Goal: Task Accomplishment & Management: Complete application form

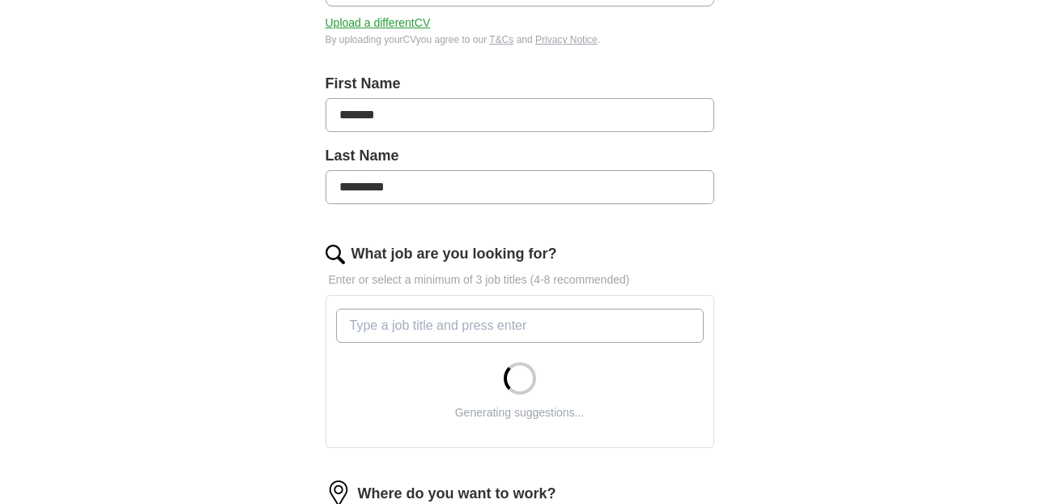
scroll to position [302, 0]
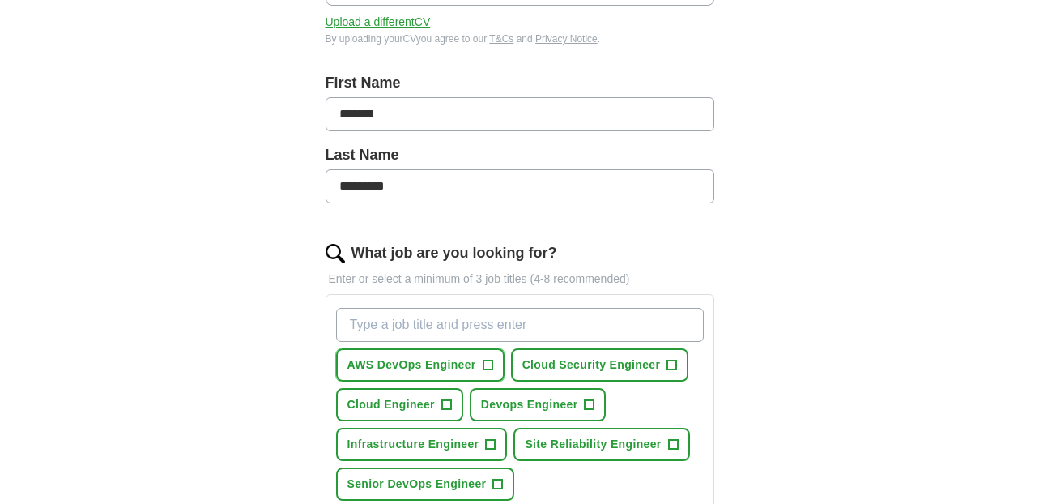
click at [492, 364] on span "+" at bounding box center [488, 365] width 11 height 11
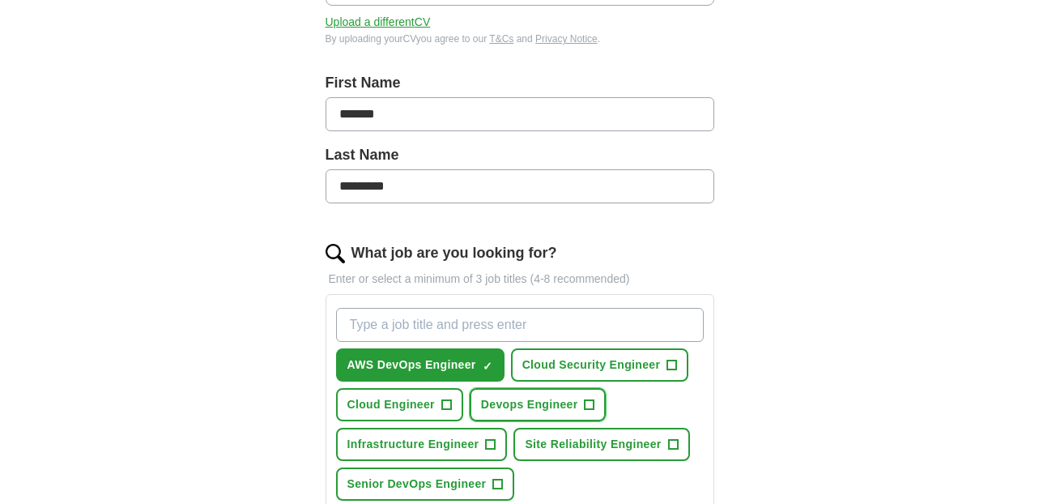
click at [594, 403] on button "Devops Engineer +" at bounding box center [538, 404] width 137 height 33
click at [438, 413] on button "Cloud Engineer +" at bounding box center [399, 404] width 127 height 33
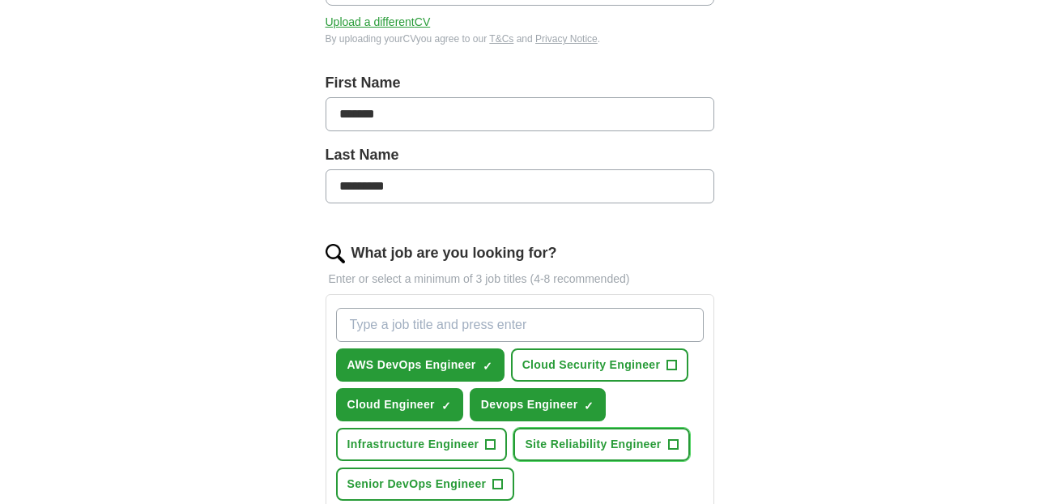
click at [676, 446] on span "+" at bounding box center [673, 444] width 10 height 13
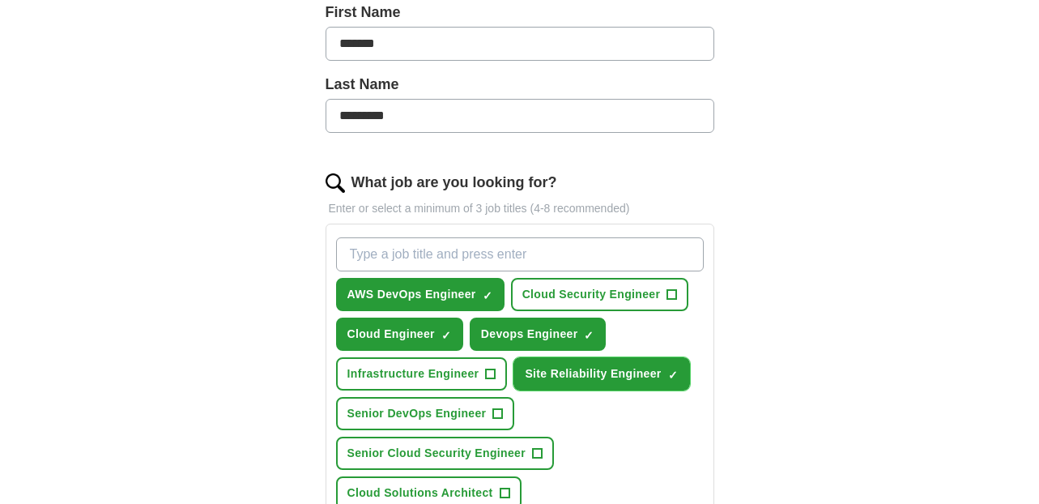
scroll to position [378, 0]
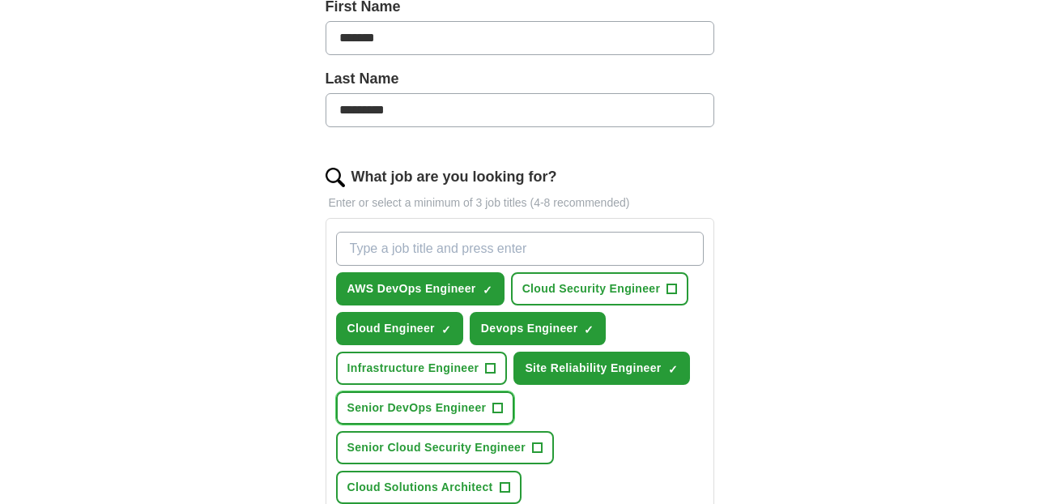
click at [499, 405] on span "+" at bounding box center [498, 408] width 10 height 13
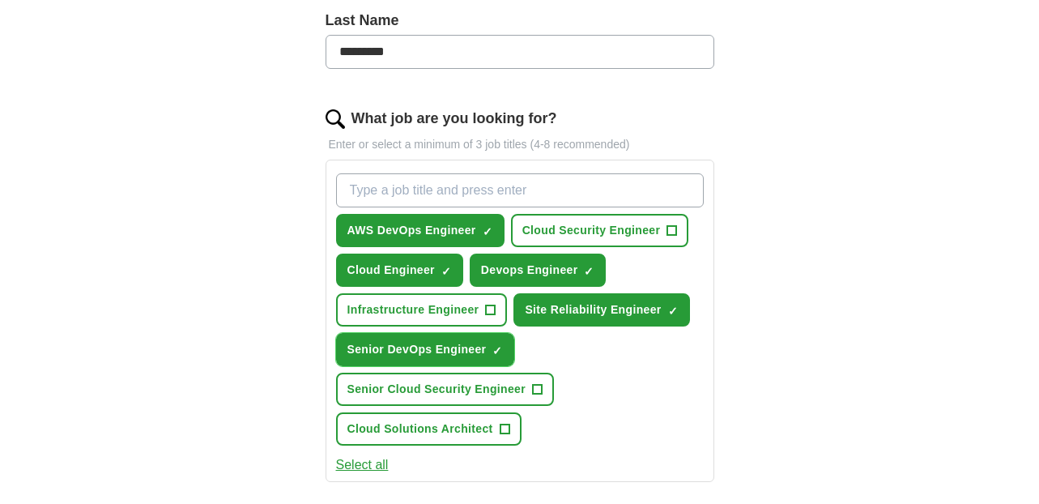
scroll to position [441, 0]
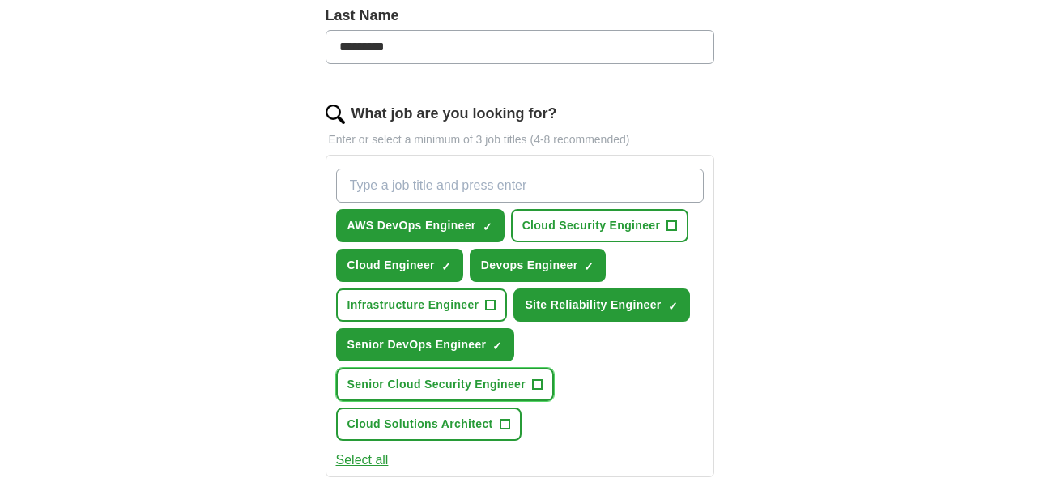
click at [548, 373] on button "Senior Cloud Security Engineer +" at bounding box center [445, 384] width 219 height 33
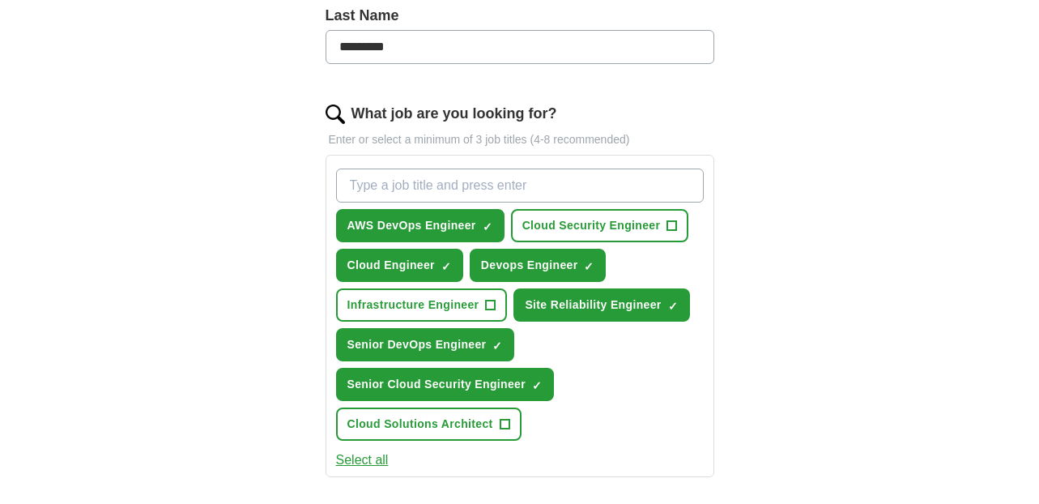
click at [380, 457] on button "Select all" at bounding box center [362, 459] width 53 height 19
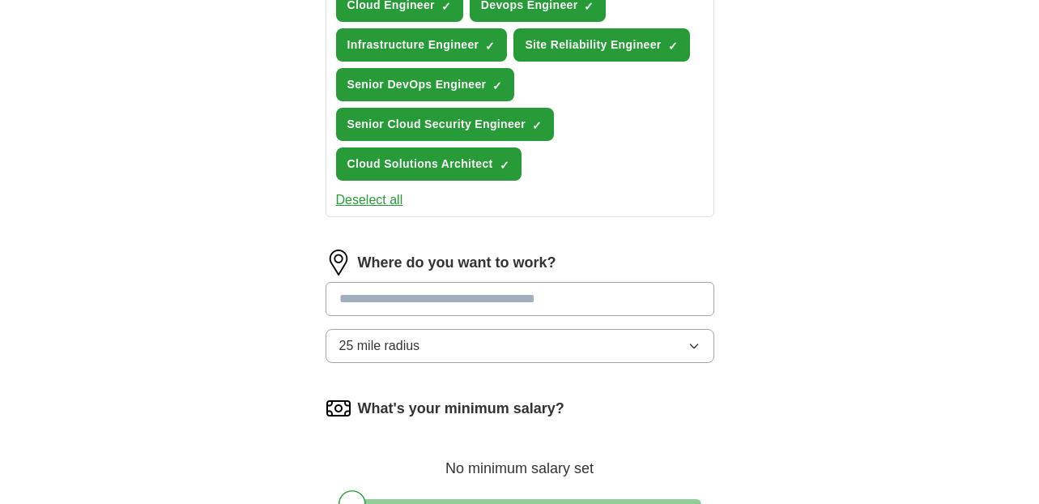
scroll to position [705, 0]
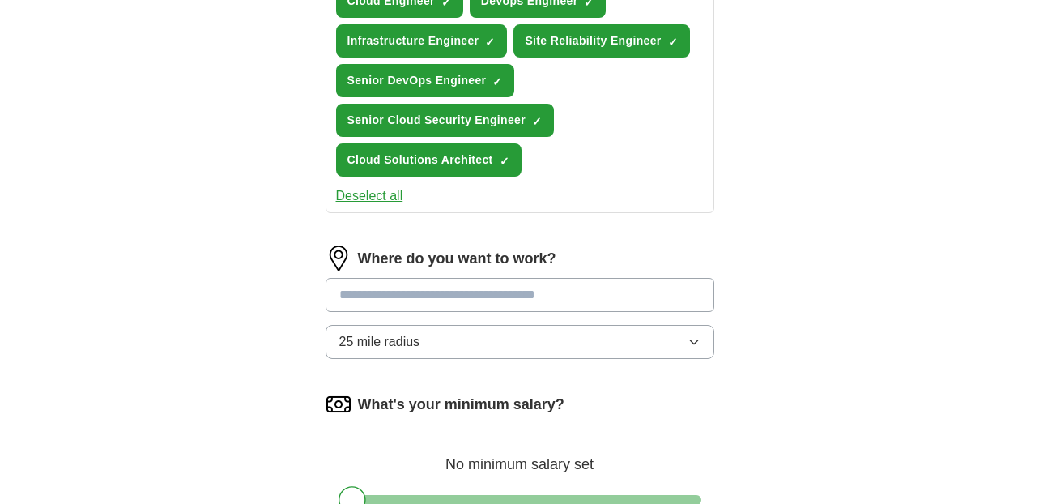
click at [484, 353] on button "25 mile radius" at bounding box center [520, 342] width 389 height 34
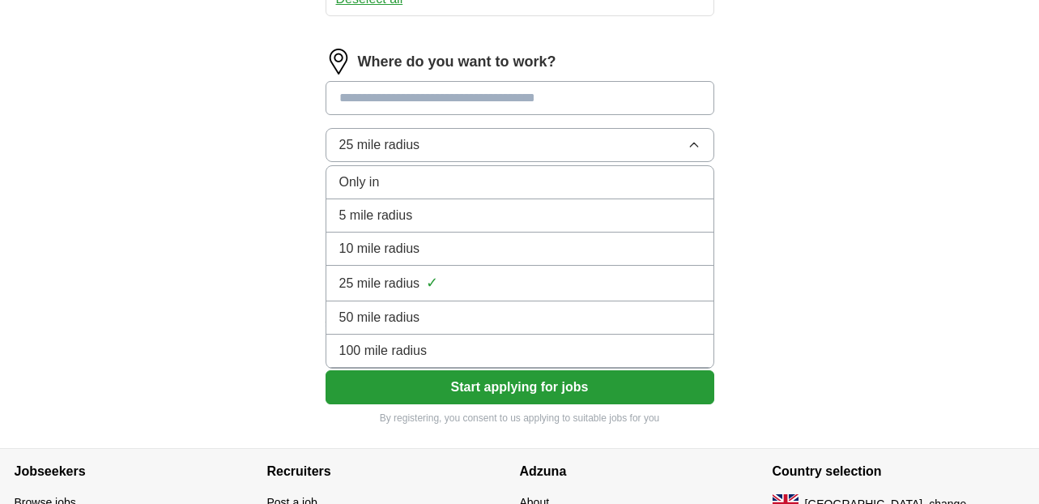
scroll to position [904, 0]
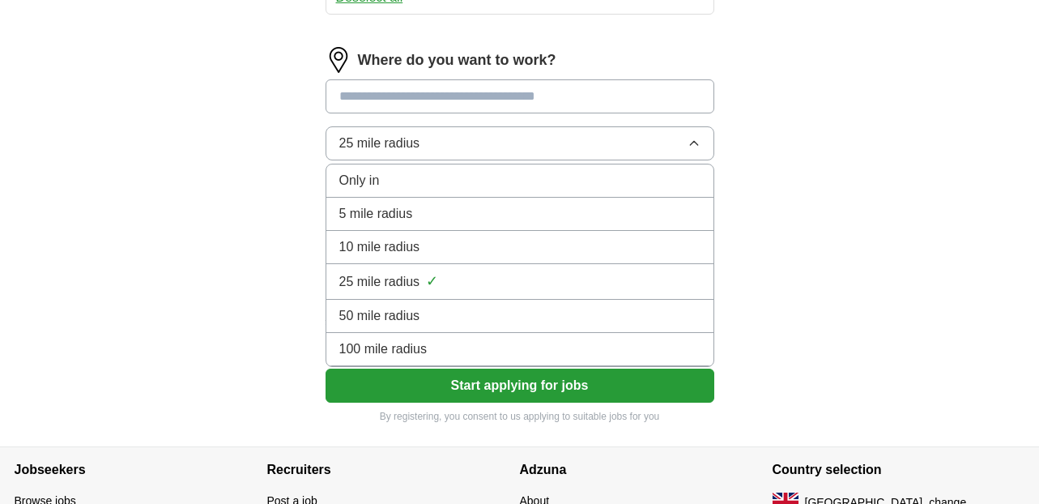
click at [484, 354] on div "100 mile radius" at bounding box center [519, 348] width 361 height 19
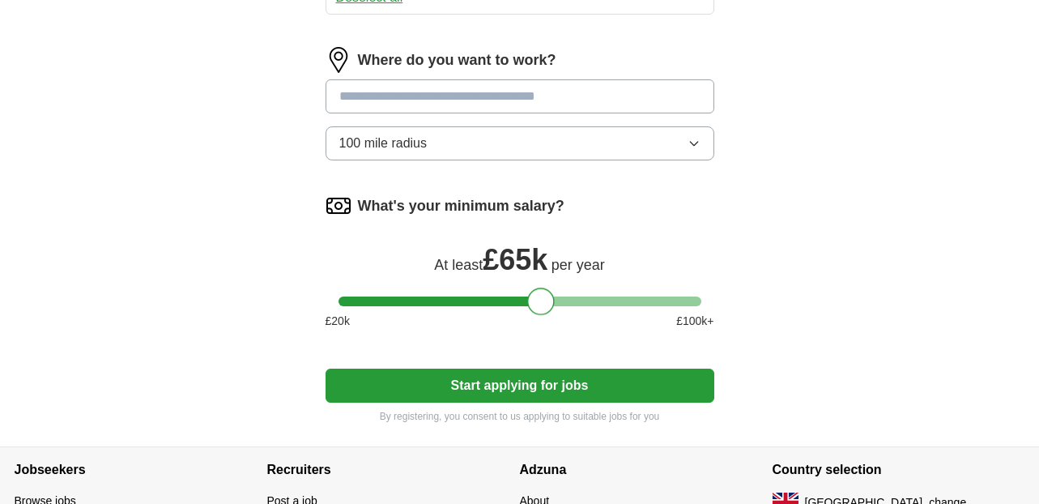
drag, startPoint x: 349, startPoint y: 299, endPoint x: 536, endPoint y: 299, distance: 187.1
click at [536, 299] on div at bounding box center [541, 302] width 28 height 28
drag, startPoint x: 547, startPoint y: 296, endPoint x: 569, endPoint y: 296, distance: 22.7
click at [569, 296] on div at bounding box center [562, 302] width 28 height 28
click at [539, 380] on button "Start applying for jobs" at bounding box center [520, 386] width 389 height 34
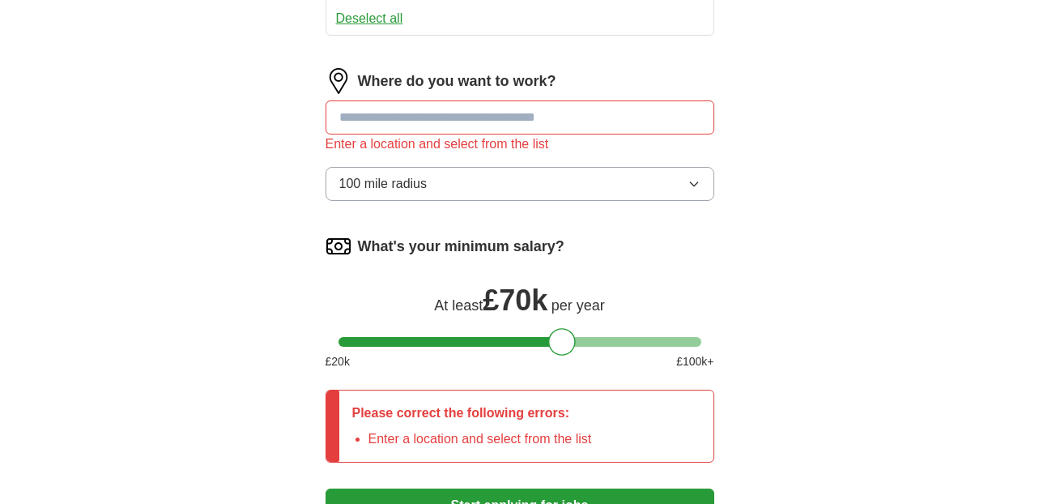
scroll to position [878, 0]
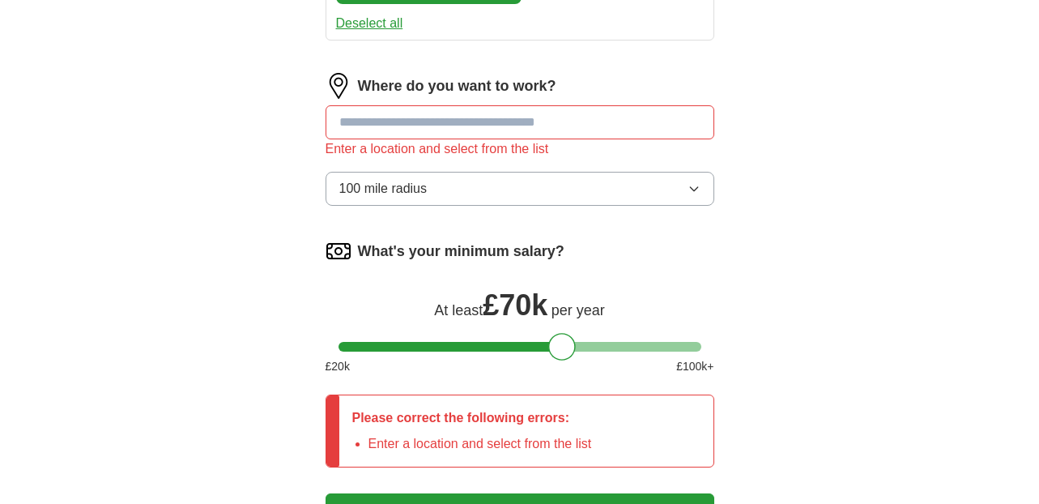
click at [540, 127] on input at bounding box center [520, 122] width 389 height 34
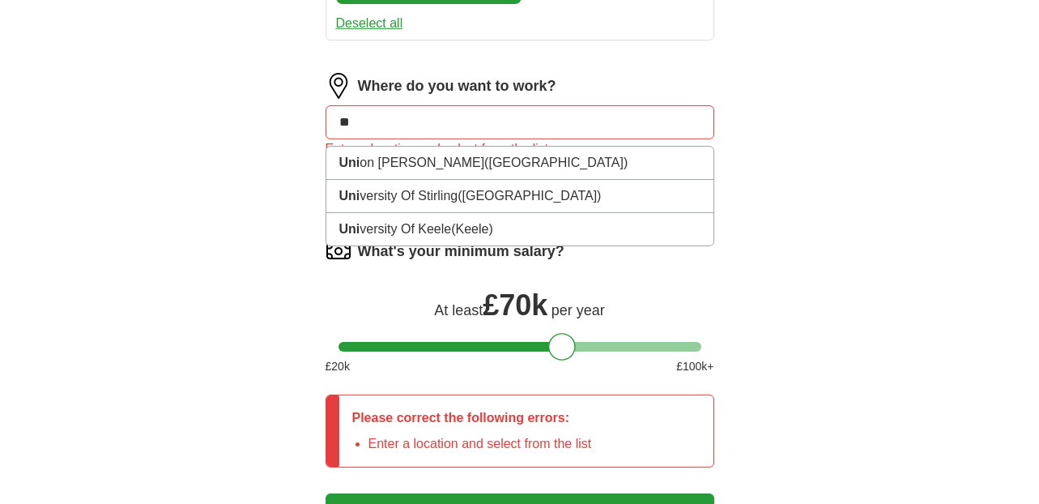
type input "*"
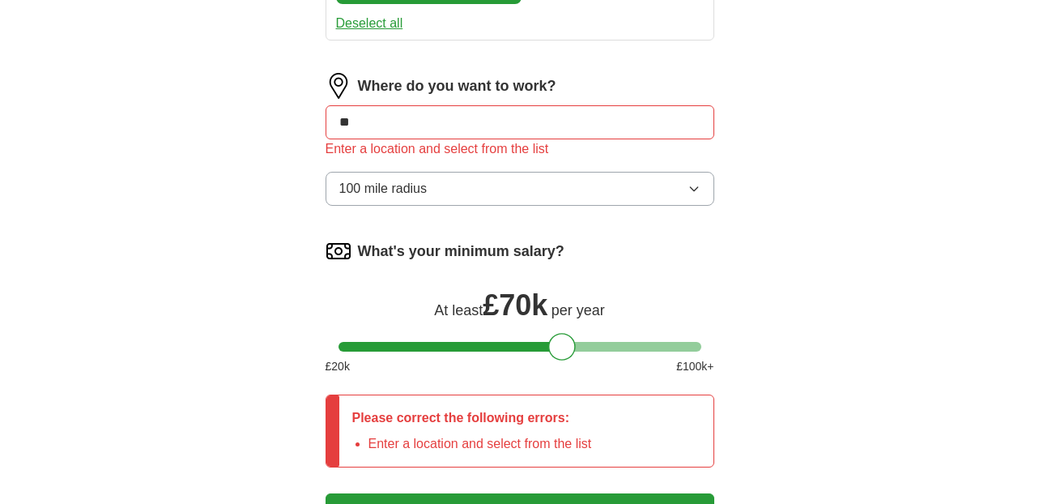
type input "*"
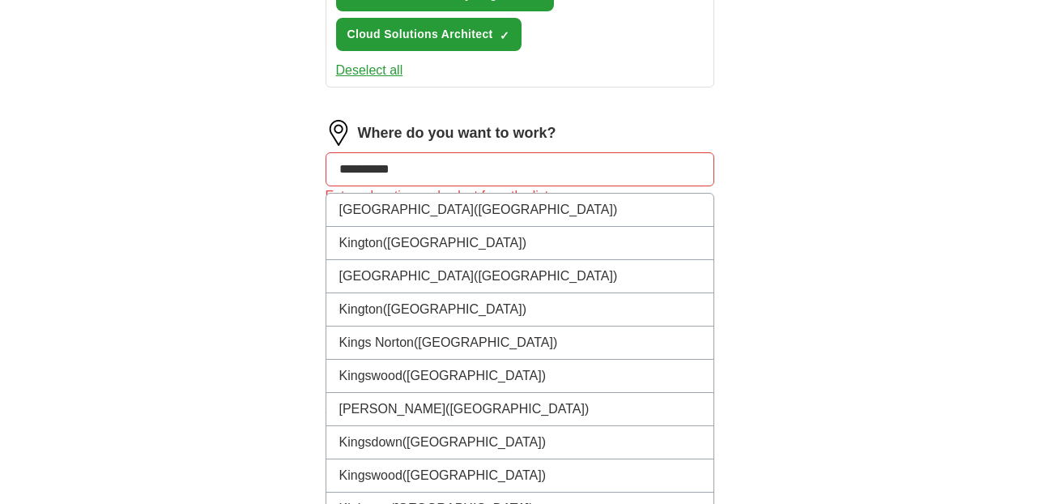
scroll to position [863, 0]
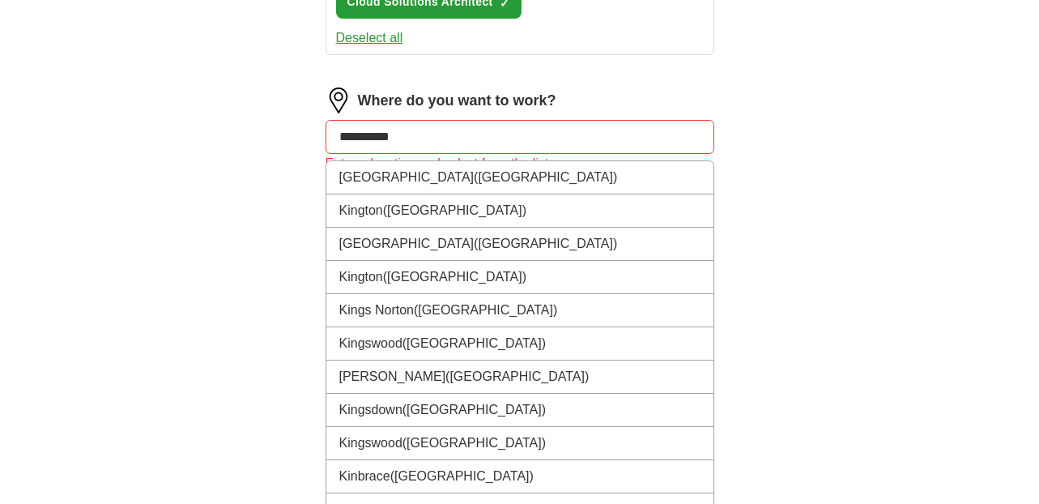
click at [453, 135] on input "**********" at bounding box center [520, 137] width 389 height 34
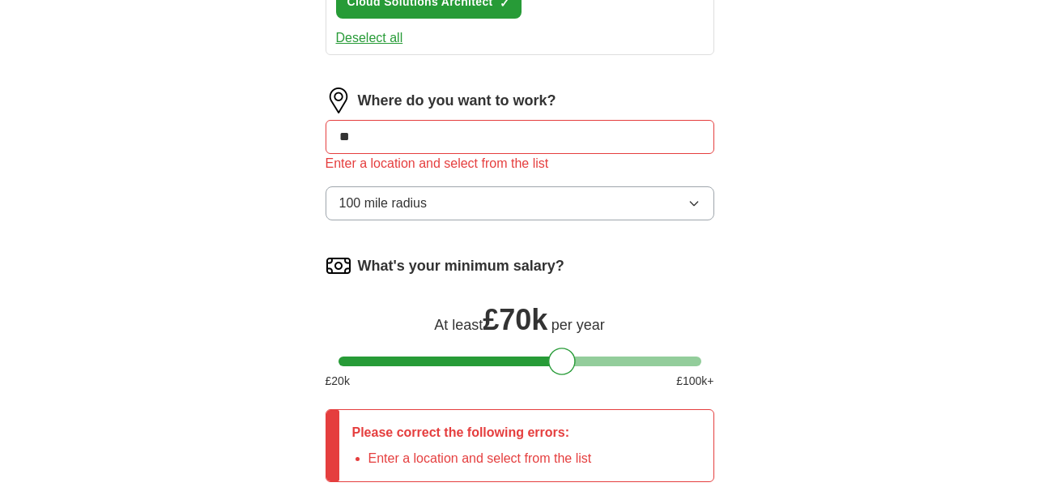
type input "*"
type input "**"
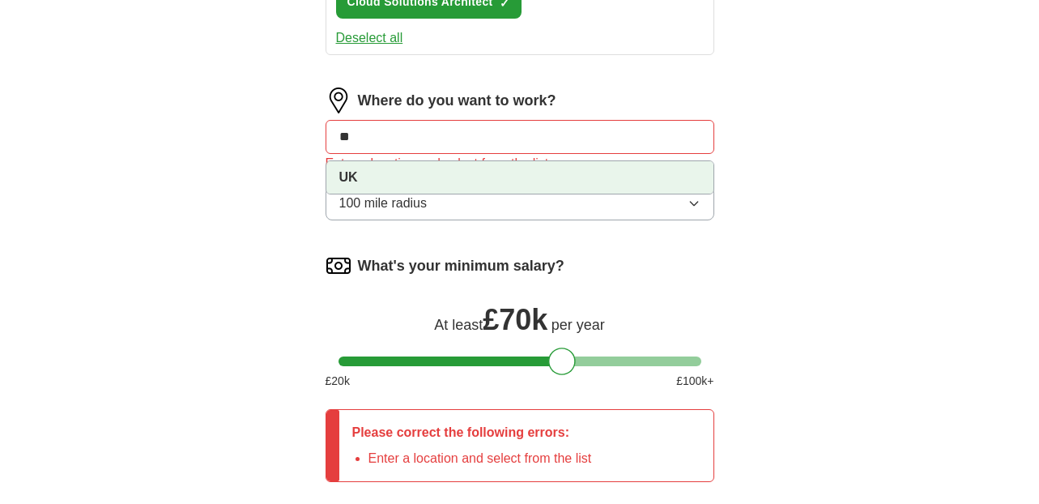
click at [424, 173] on li "UK" at bounding box center [519, 177] width 387 height 32
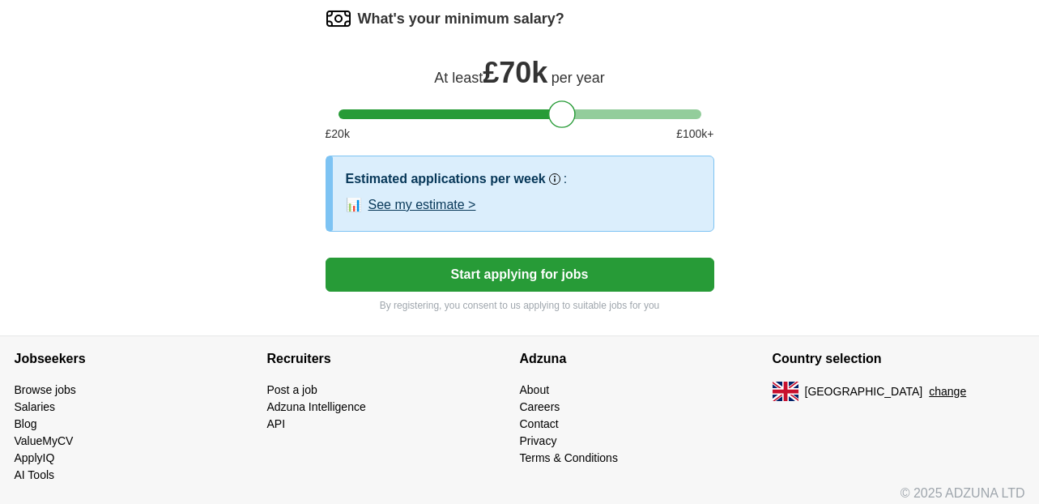
click at [556, 271] on button "Start applying for jobs" at bounding box center [520, 275] width 389 height 34
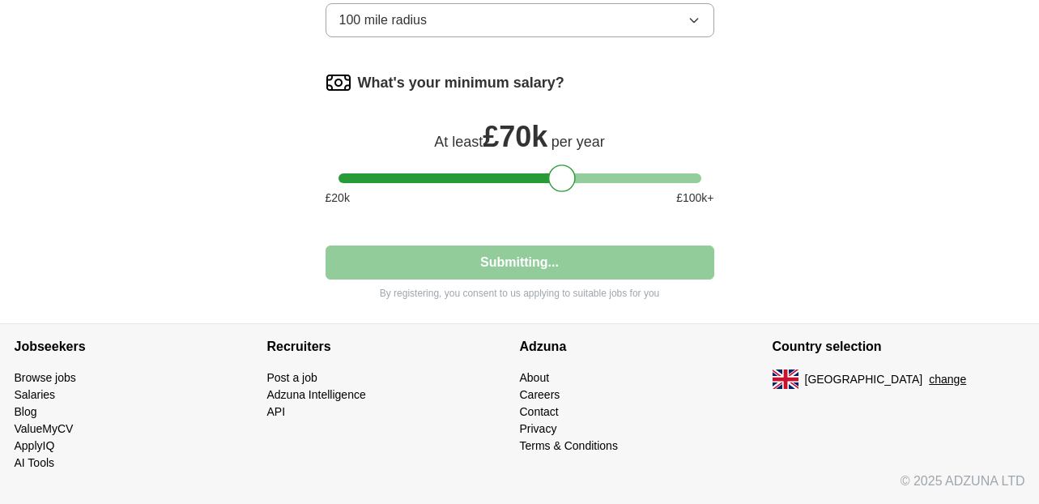
scroll to position [1040, 0]
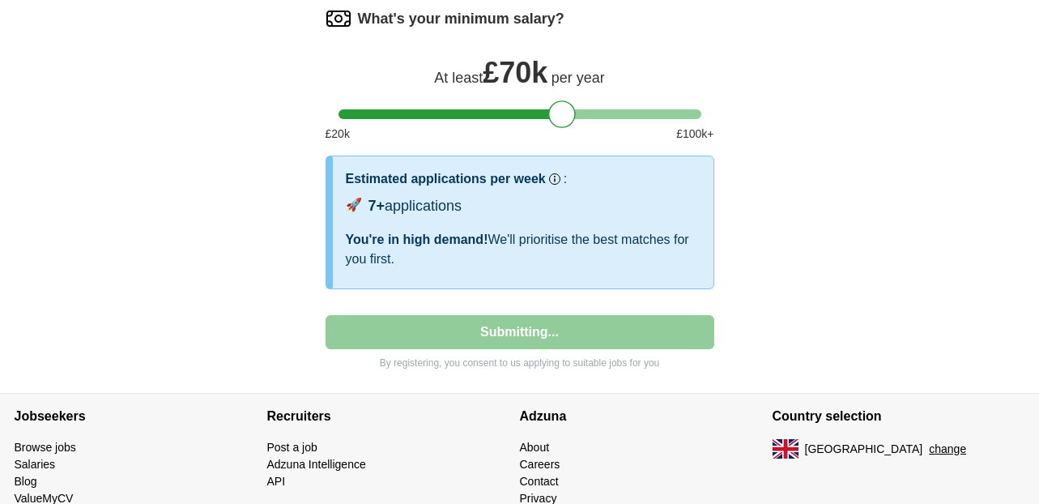
select select "**"
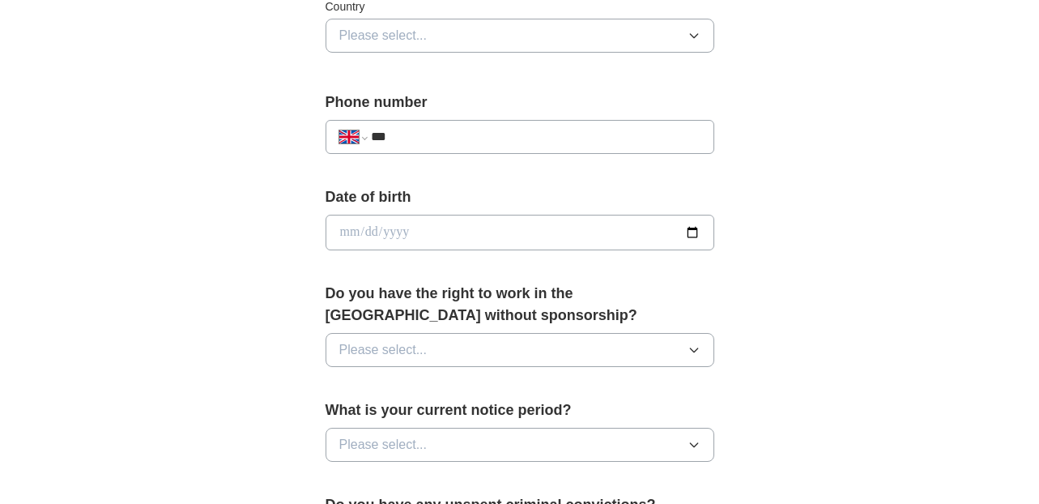
scroll to position [569, 0]
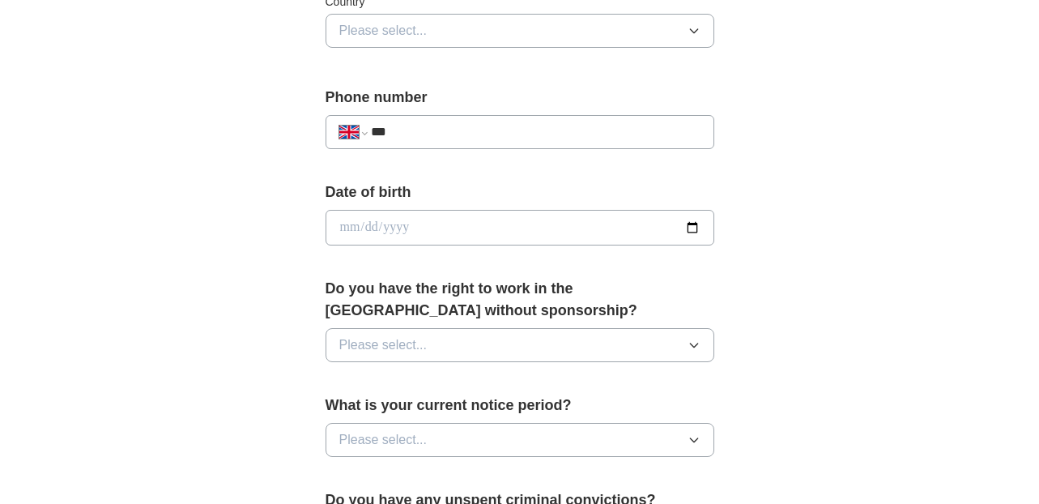
click at [566, 121] on div "**********" at bounding box center [520, 132] width 389 height 34
click at [556, 138] on input "***" at bounding box center [535, 131] width 329 height 19
type input "**********"
type input "*******"
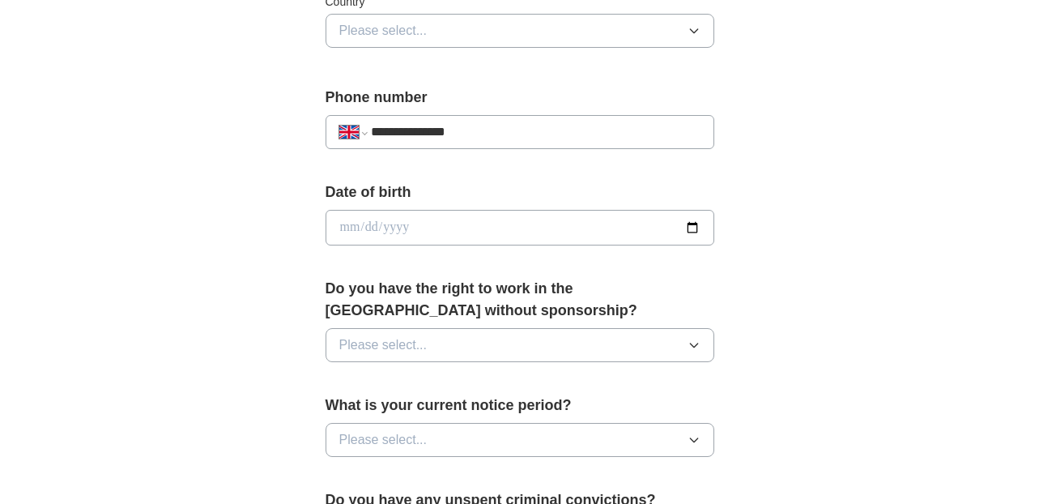
type input "********"
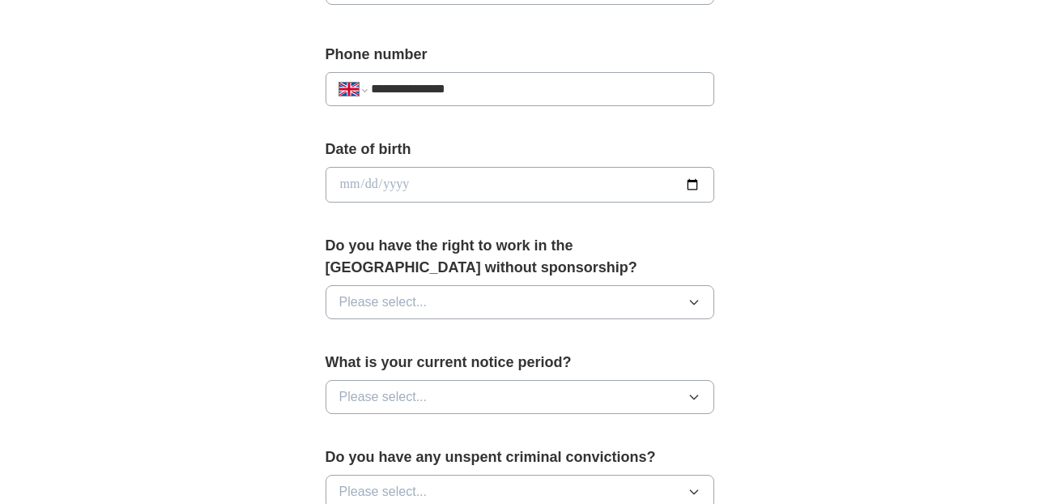
scroll to position [617, 0]
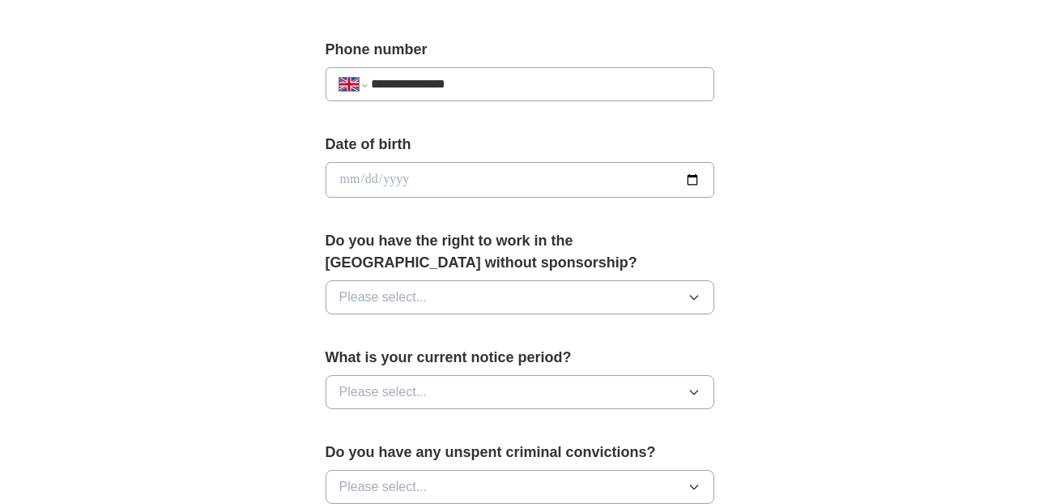
click at [688, 183] on input "date" at bounding box center [520, 180] width 389 height 36
click at [416, 175] on input "**********" at bounding box center [520, 180] width 389 height 36
type input "**********"
click at [484, 309] on button "Please select..." at bounding box center [520, 297] width 389 height 34
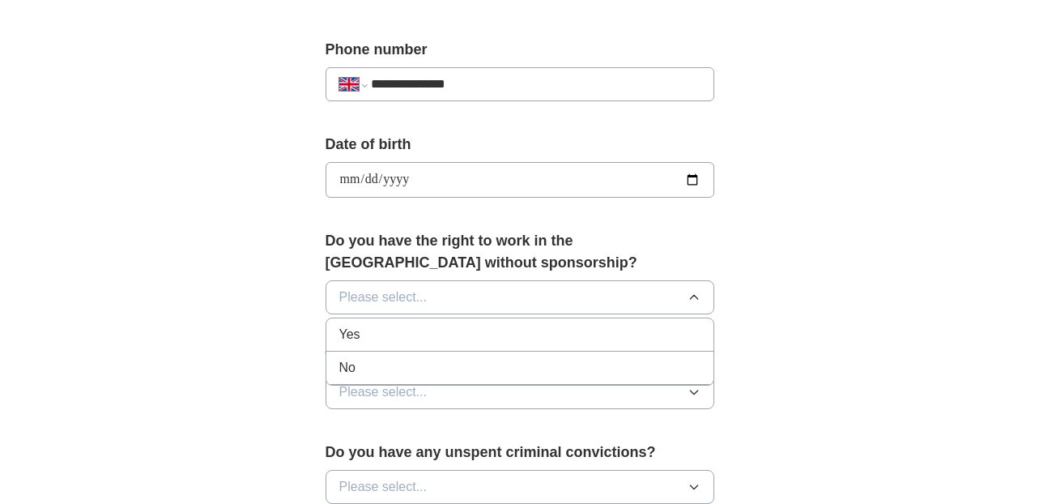
click at [467, 345] on li "Yes" at bounding box center [519, 334] width 387 height 33
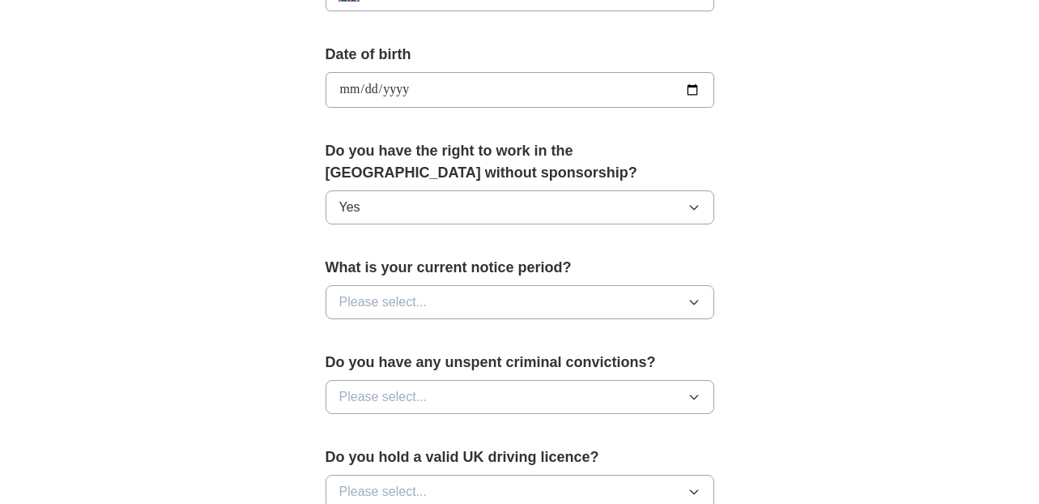
scroll to position [709, 0]
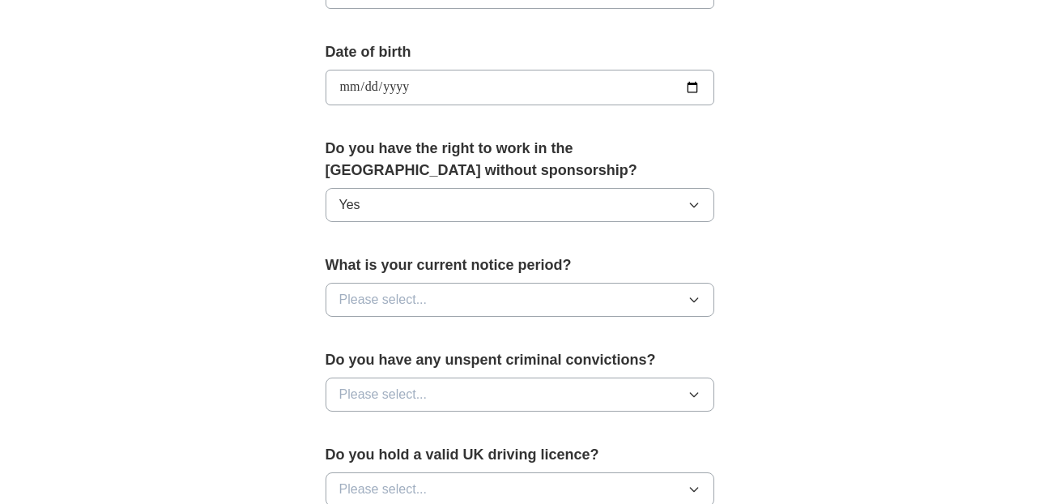
click at [488, 290] on button "Please select..." at bounding box center [520, 300] width 389 height 34
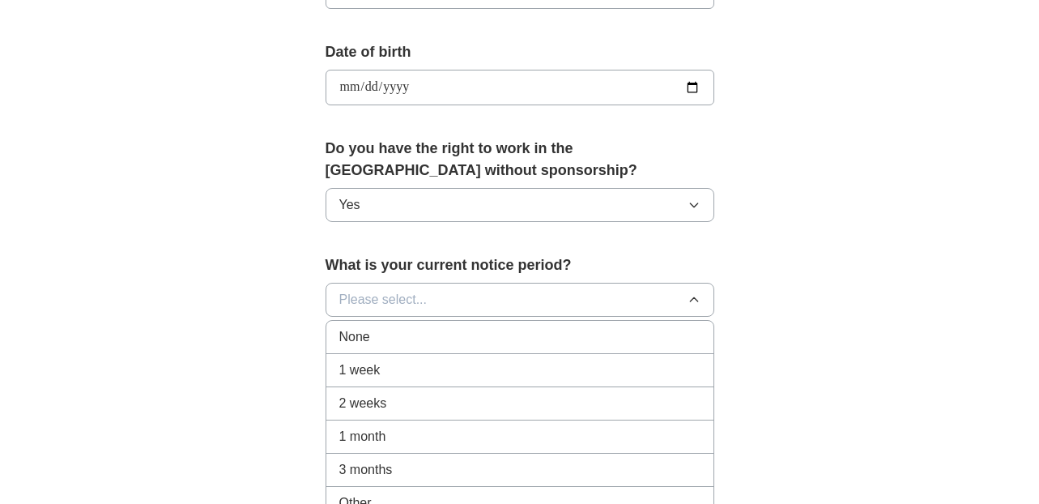
click at [461, 409] on div "2 weeks" at bounding box center [519, 403] width 361 height 19
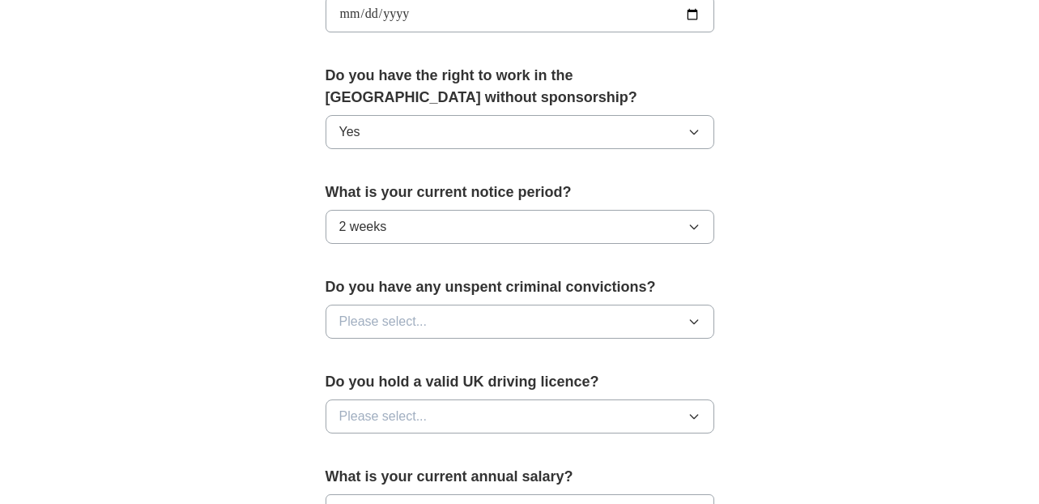
scroll to position [790, 0]
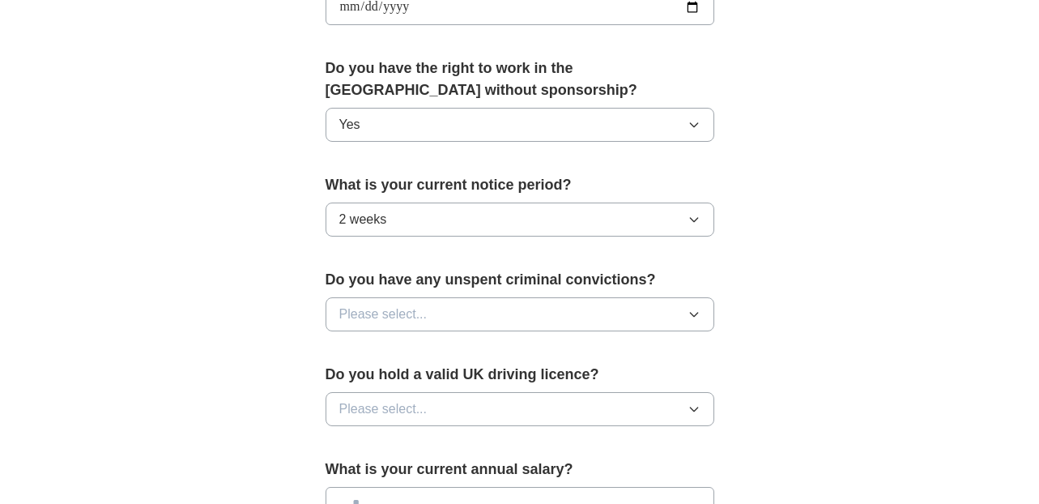
click at [509, 295] on div "Do you have any unspent criminal convictions? Please select..." at bounding box center [520, 306] width 389 height 75
click at [505, 313] on button "Please select..." at bounding box center [520, 314] width 389 height 34
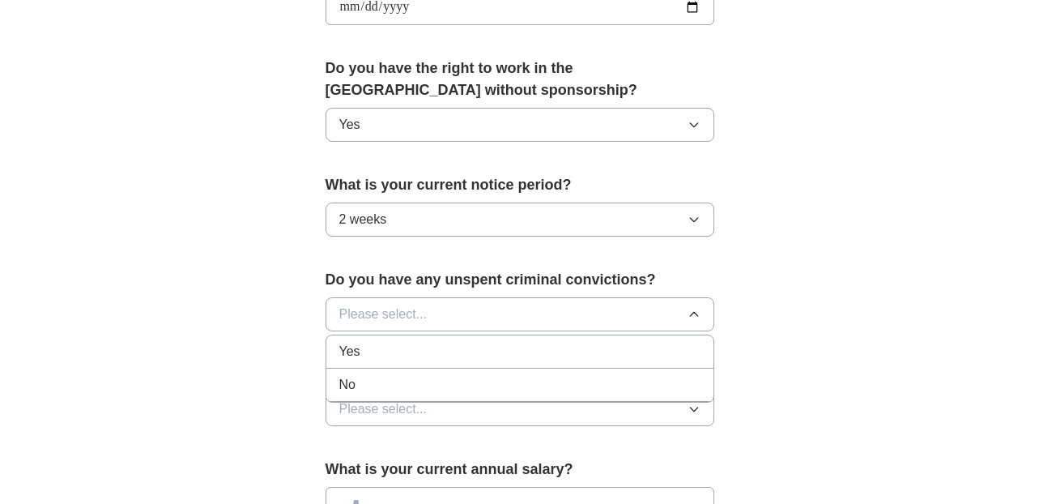
click at [485, 377] on div "No" at bounding box center [519, 384] width 361 height 19
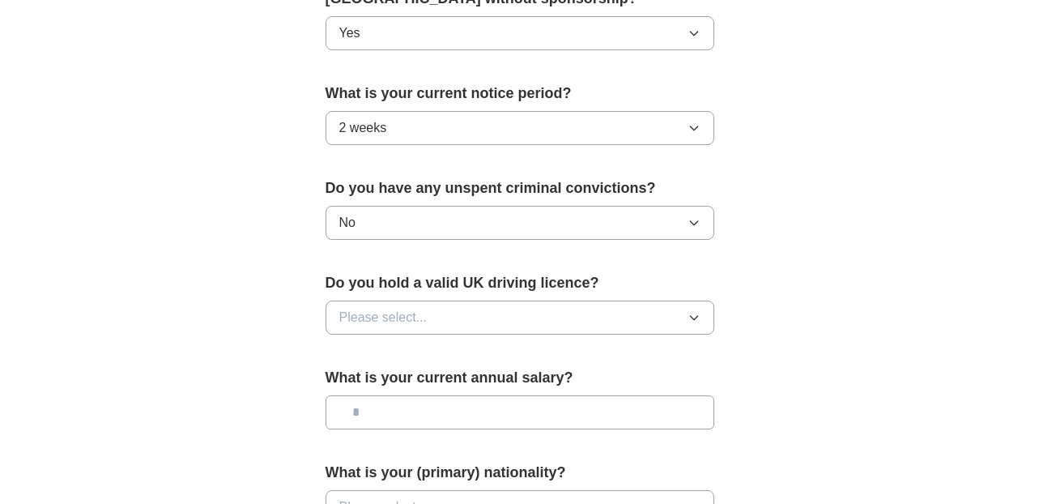
scroll to position [883, 0]
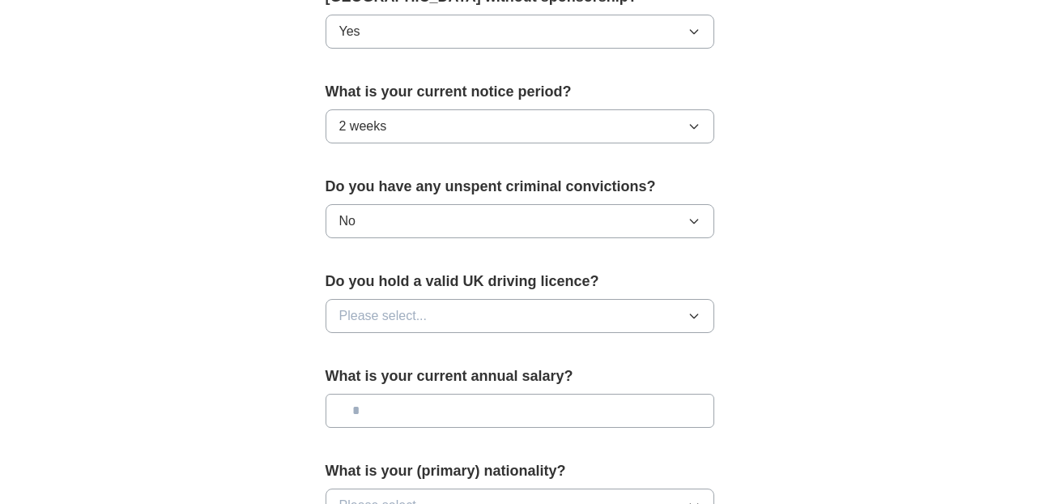
click at [507, 315] on button "Please select..." at bounding box center [520, 316] width 389 height 34
click at [488, 378] on div "No" at bounding box center [519, 386] width 361 height 19
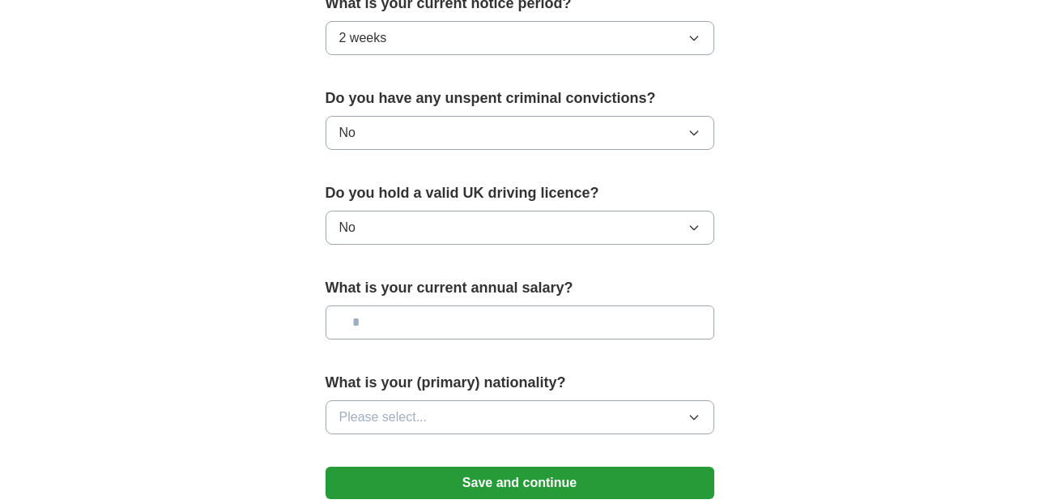
scroll to position [991, 0]
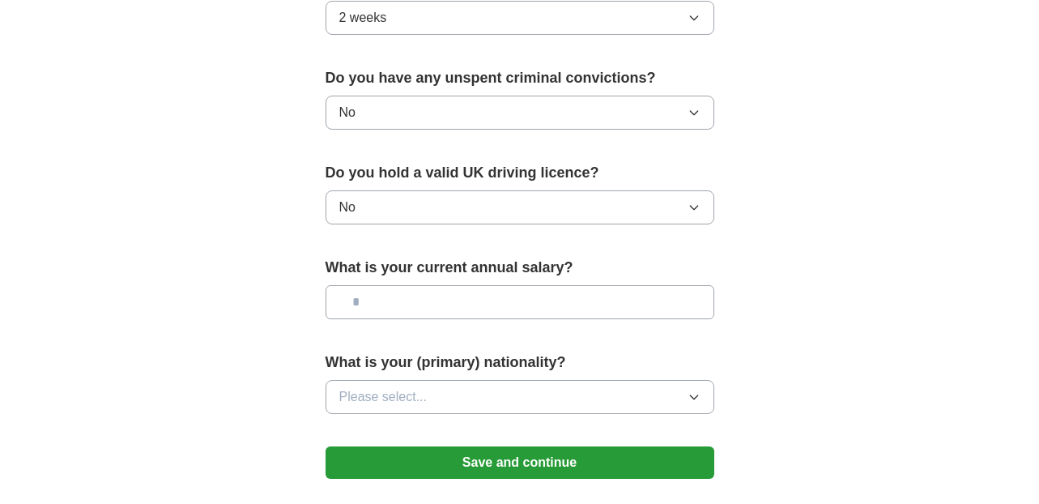
click at [480, 303] on input "text" at bounding box center [520, 302] width 389 height 34
type input "********"
click at [560, 390] on button "Please select..." at bounding box center [520, 397] width 389 height 34
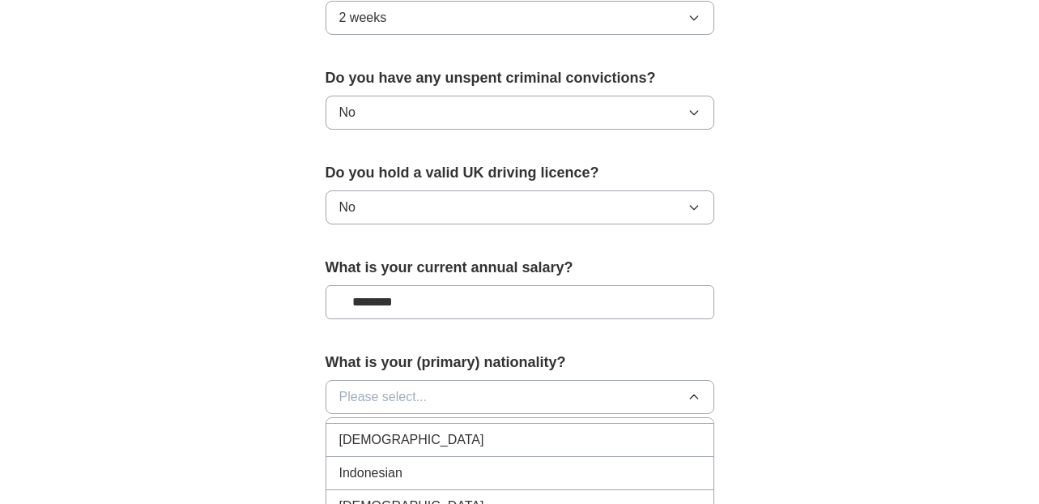
scroll to position [2649, 0]
click at [535, 443] on div "[DEMOGRAPHIC_DATA]" at bounding box center [519, 441] width 361 height 19
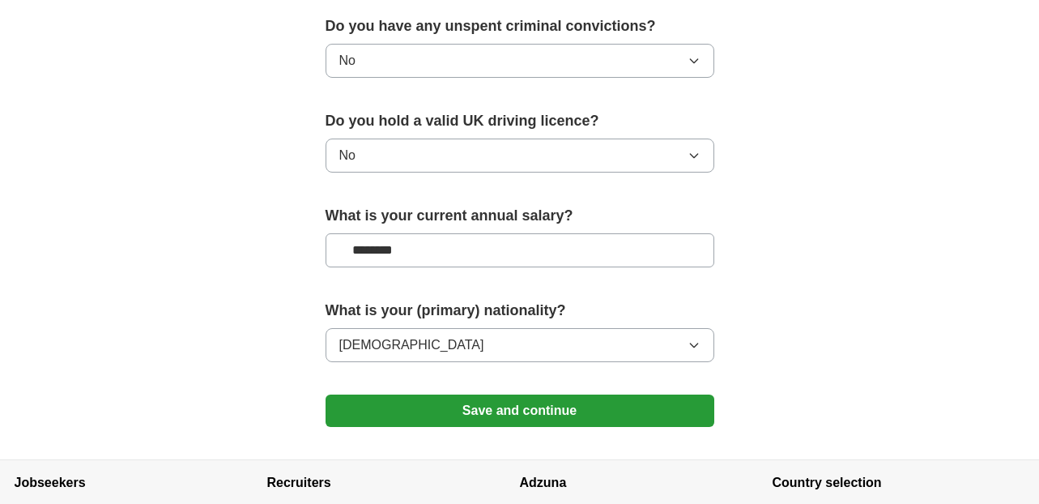
scroll to position [1042, 0]
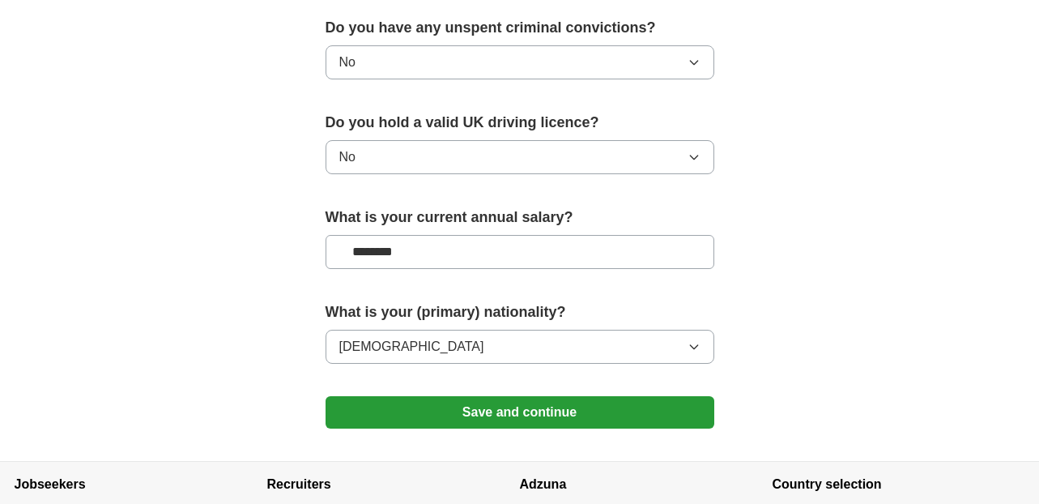
click at [543, 412] on button "Save and continue" at bounding box center [520, 412] width 389 height 32
